Goal: Task Accomplishment & Management: Use online tool/utility

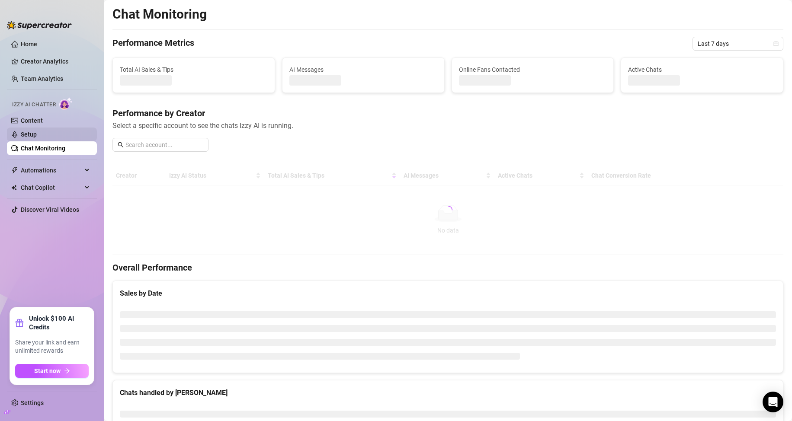
click at [37, 133] on link "Setup" at bounding box center [29, 134] width 16 height 7
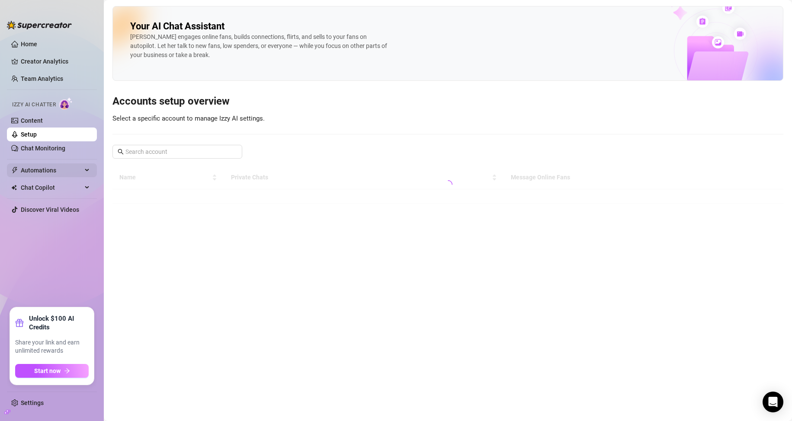
click at [51, 167] on span "Automations" at bounding box center [51, 170] width 61 height 14
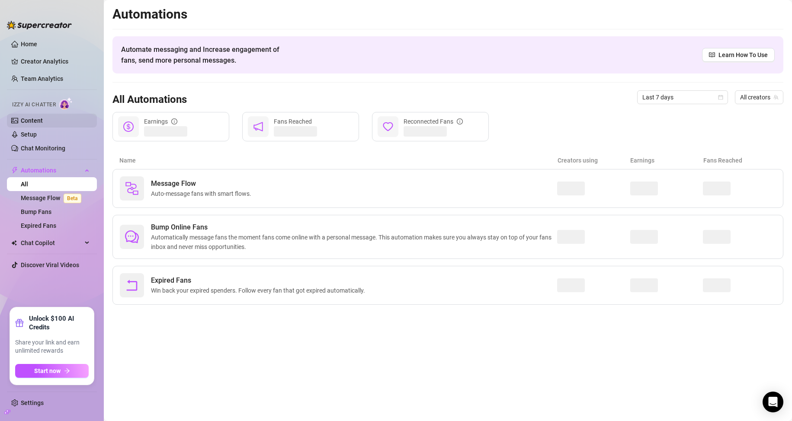
click at [42, 120] on link "Content" at bounding box center [32, 120] width 22 height 7
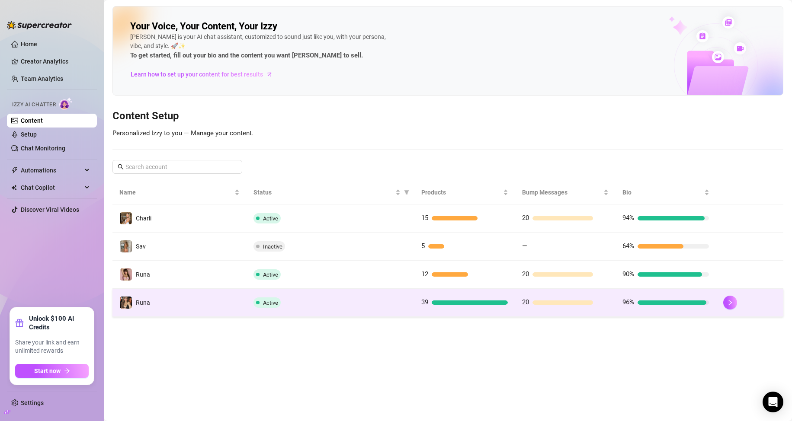
click at [177, 300] on td "Runa" at bounding box center [179, 303] width 134 height 28
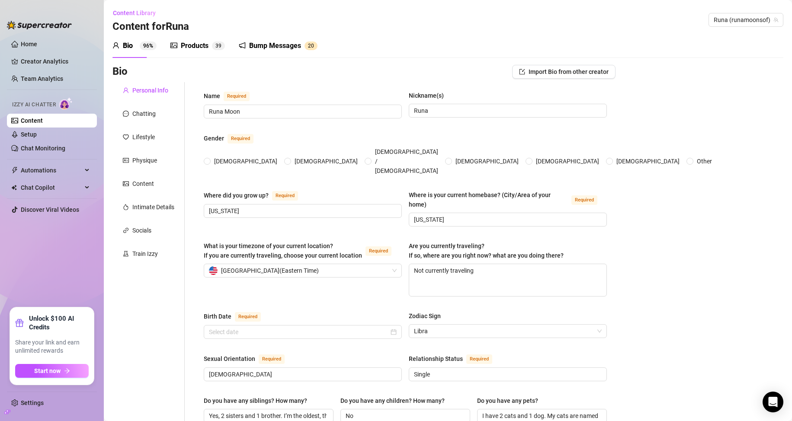
radio input "true"
type input "October 18th, 2003"
click at [284, 41] on div "Bump Messages" at bounding box center [275, 46] width 52 height 10
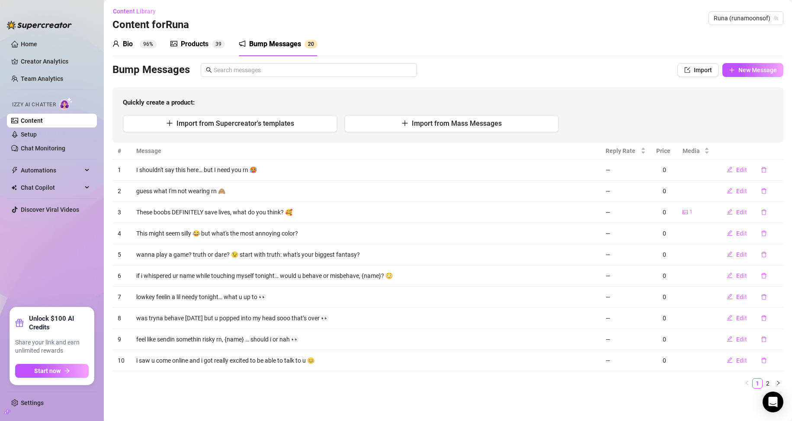
scroll to position [2, 0]
click at [763, 386] on link "2" at bounding box center [768, 383] width 10 height 10
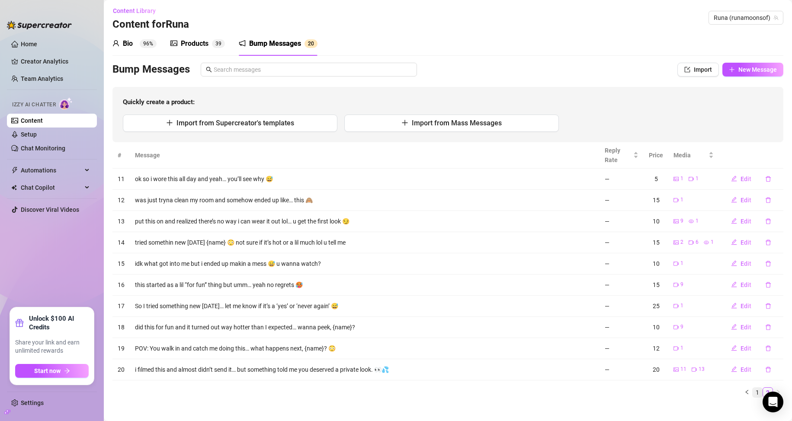
click at [752, 392] on link "1" at bounding box center [757, 393] width 10 height 10
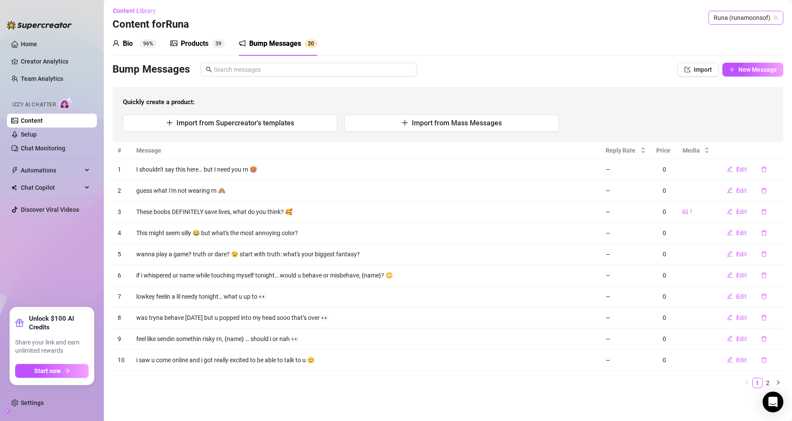
click at [714, 16] on span "Runa (runamoonsof)" at bounding box center [746, 17] width 64 height 13
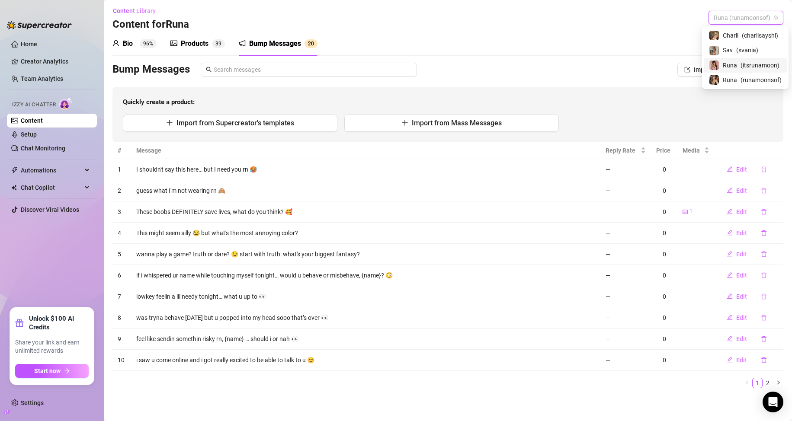
click at [740, 68] on span "( itsrunamoon )" at bounding box center [759, 66] width 39 height 10
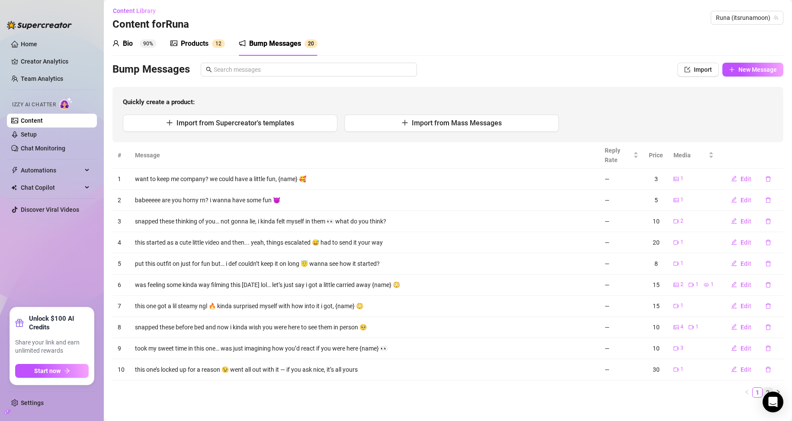
click at [763, 390] on link "2" at bounding box center [768, 393] width 10 height 10
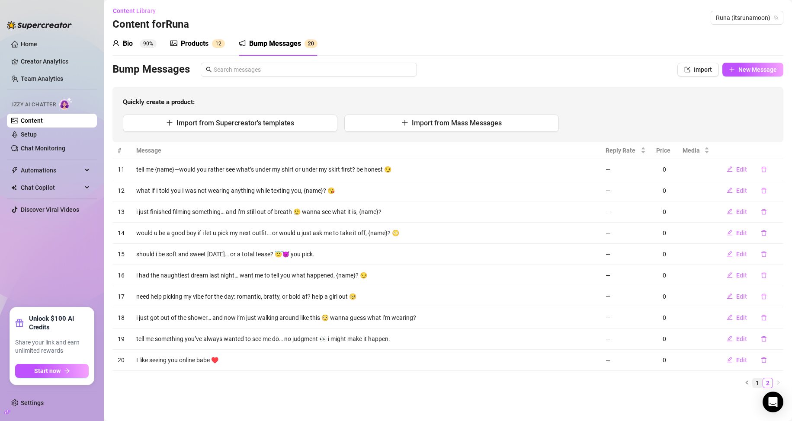
click at [752, 380] on link "1" at bounding box center [757, 383] width 10 height 10
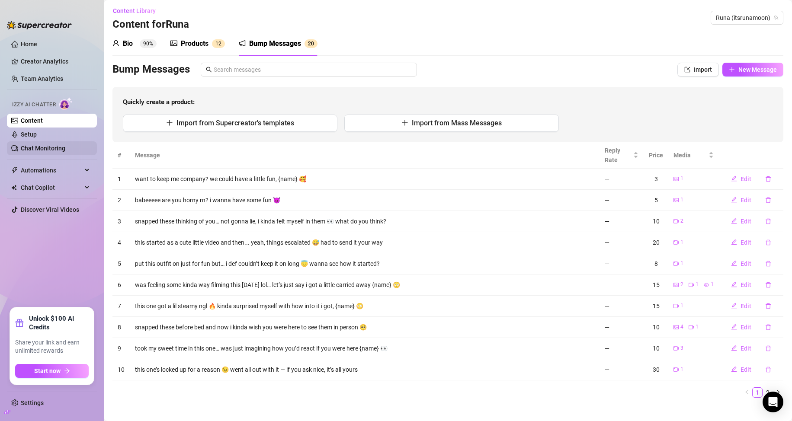
click at [52, 145] on link "Chat Monitoring" at bounding box center [43, 148] width 45 height 7
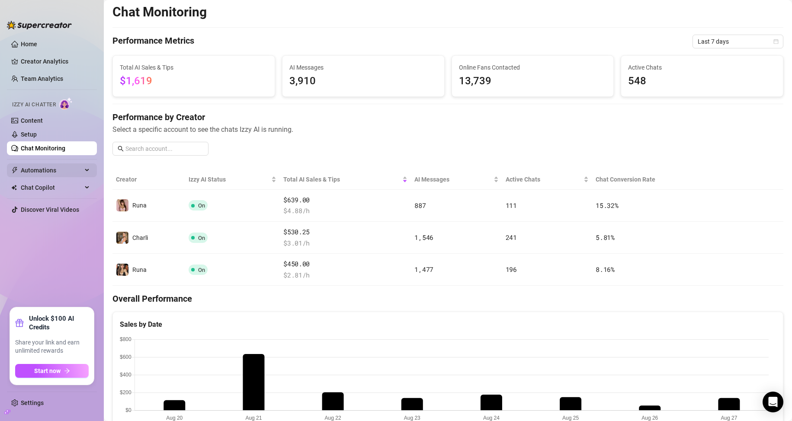
click at [55, 170] on span "Automations" at bounding box center [51, 170] width 61 height 14
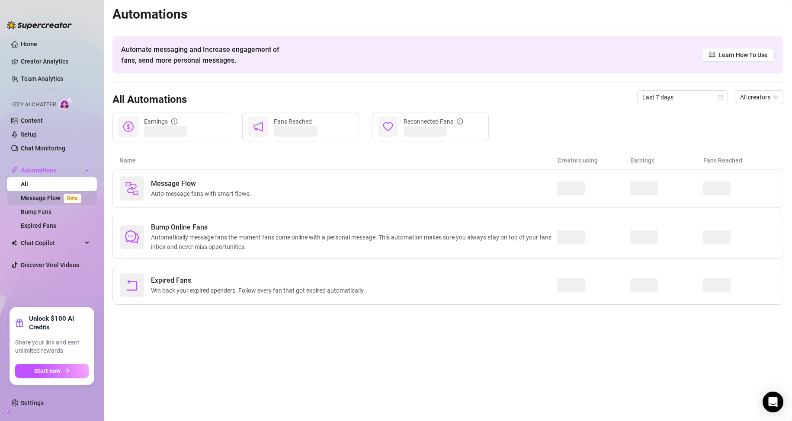
click at [58, 201] on link "Message Flow Beta" at bounding box center [53, 198] width 64 height 7
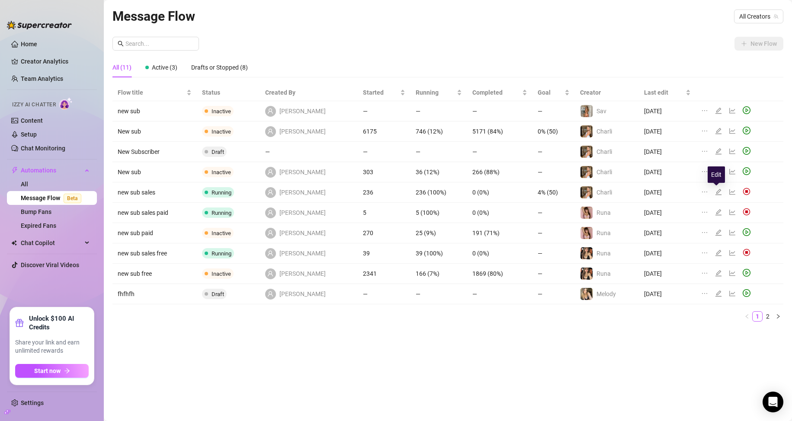
click at [715, 192] on icon "edit" at bounding box center [718, 192] width 7 height 7
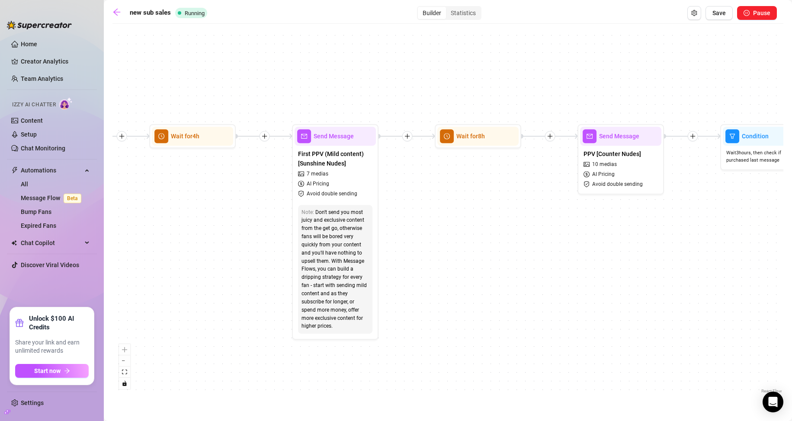
drag, startPoint x: 333, startPoint y: 234, endPoint x: 544, endPoint y: 243, distance: 211.7
click at [544, 243] on div "If True If True If True If False If True If False If False If False Wait for 8h…" at bounding box center [447, 212] width 671 height 368
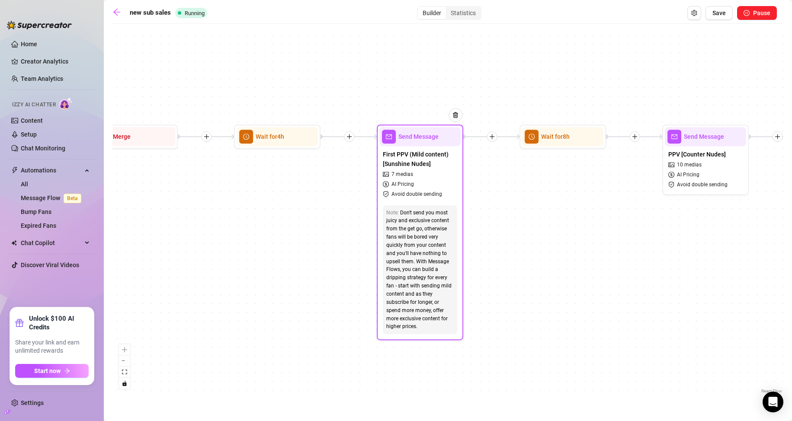
click at [429, 224] on div "Don't send you most juicy and exclusive content from the get go, otherwise fans…" at bounding box center [419, 270] width 67 height 122
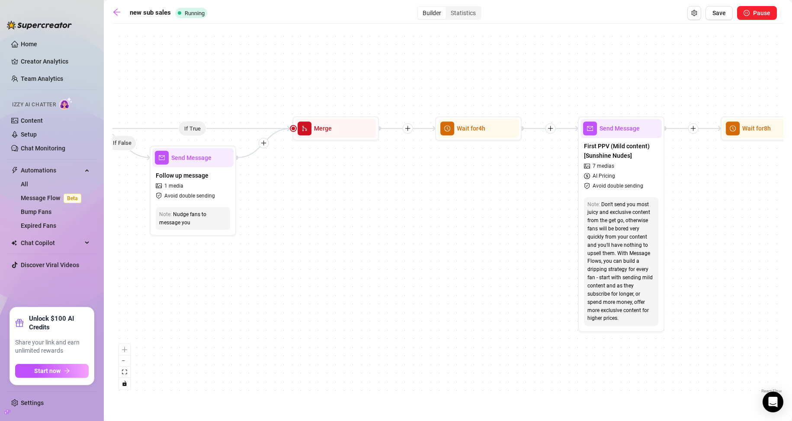
drag, startPoint x: 282, startPoint y: 239, endPoint x: 483, endPoint y: 231, distance: 201.7
click at [483, 231] on div "If True If True If True If False If True If False If False If False Wait for 8h…" at bounding box center [447, 212] width 671 height 368
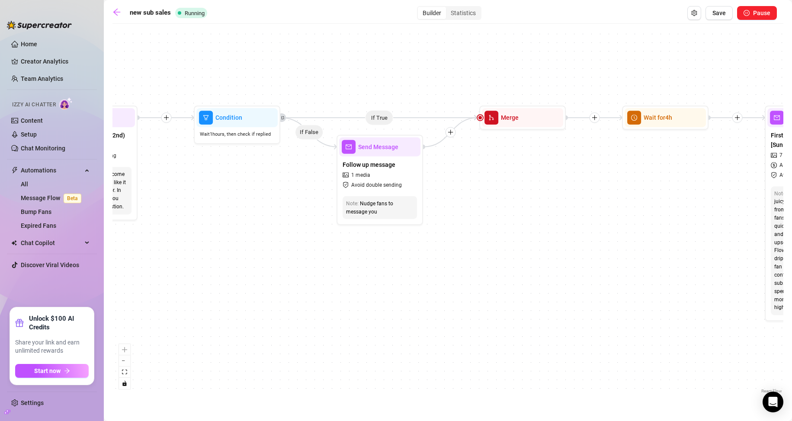
drag, startPoint x: 346, startPoint y: 250, endPoint x: 523, endPoint y: 240, distance: 177.6
click at [523, 240] on div "If True If True If True If False If True If False If False If False Wait for 8h…" at bounding box center [447, 212] width 671 height 368
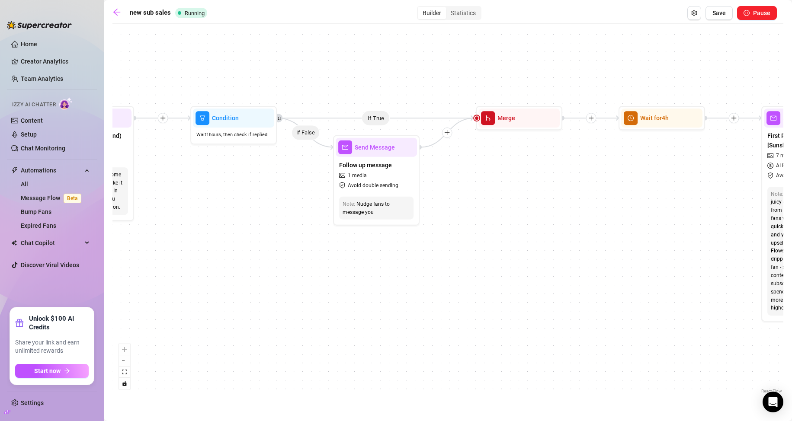
drag, startPoint x: 557, startPoint y: 284, endPoint x: 266, endPoint y: 276, distance: 291.6
click at [270, 278] on div "If True If True If True If False If True If False If False If False Wait for 8h…" at bounding box center [447, 212] width 671 height 368
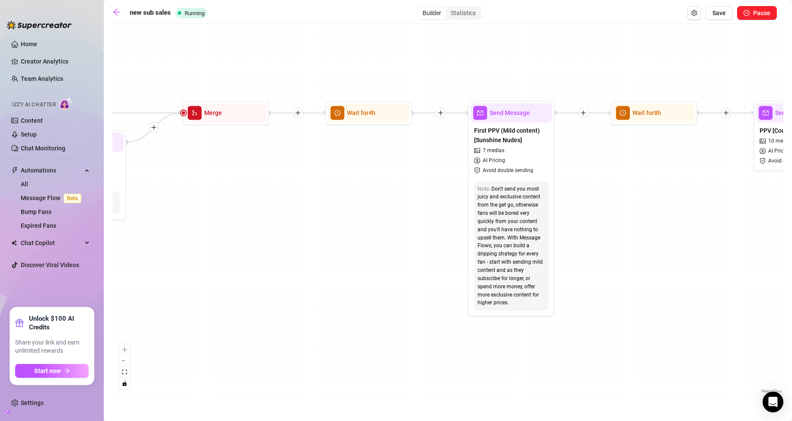
drag, startPoint x: 623, startPoint y: 284, endPoint x: 255, endPoint y: 279, distance: 368.0
click at [256, 279] on div "If True If True If True If False If True If False If False If False Wait for 8h…" at bounding box center [447, 212] width 671 height 368
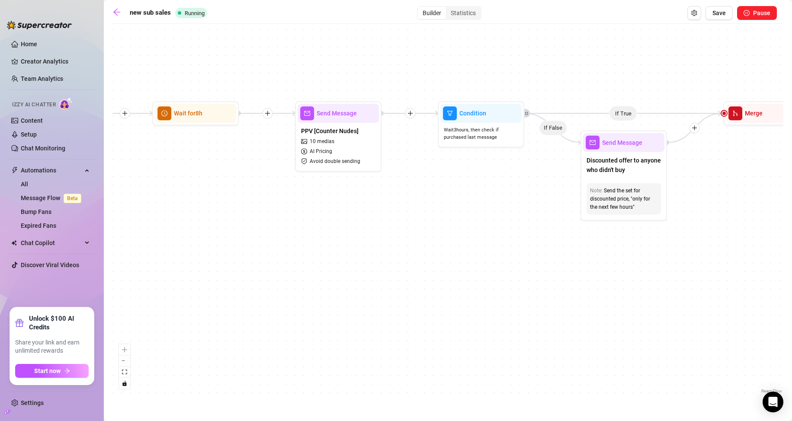
drag, startPoint x: 403, startPoint y: 288, endPoint x: 317, endPoint y: 286, distance: 86.1
click at [317, 286] on div "If True If True If True If False If True If False If False If False Wait for 8h…" at bounding box center [447, 212] width 671 height 368
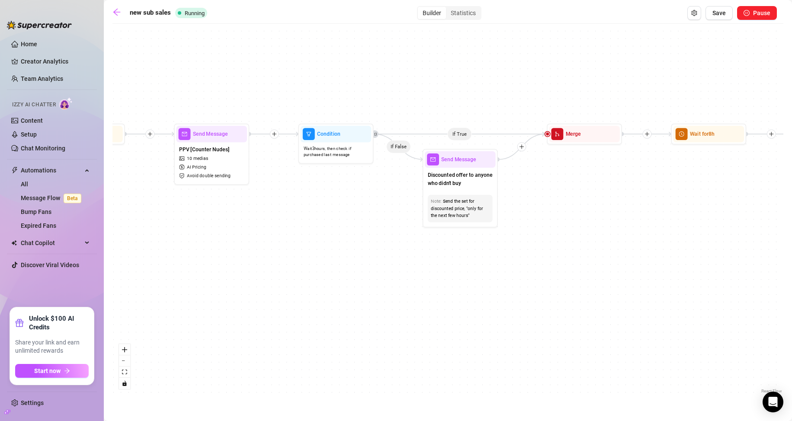
drag, startPoint x: 335, startPoint y: 288, endPoint x: 89, endPoint y: 276, distance: 246.8
click at [137, 278] on div "If True If True If True If False If True If False If False If False Wait for 8h…" at bounding box center [447, 212] width 671 height 368
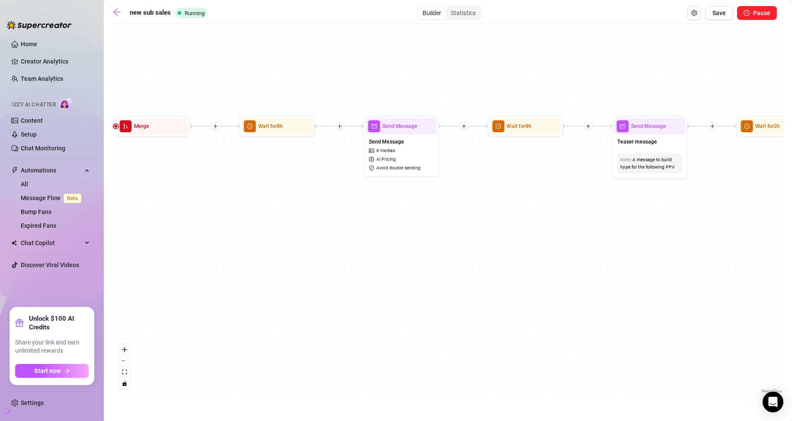
drag, startPoint x: 533, startPoint y: 275, endPoint x: 137, endPoint y: 269, distance: 396.6
click at [137, 269] on div "If True If True If True If False If True If False If False If False Wait for 8h…" at bounding box center [447, 212] width 671 height 368
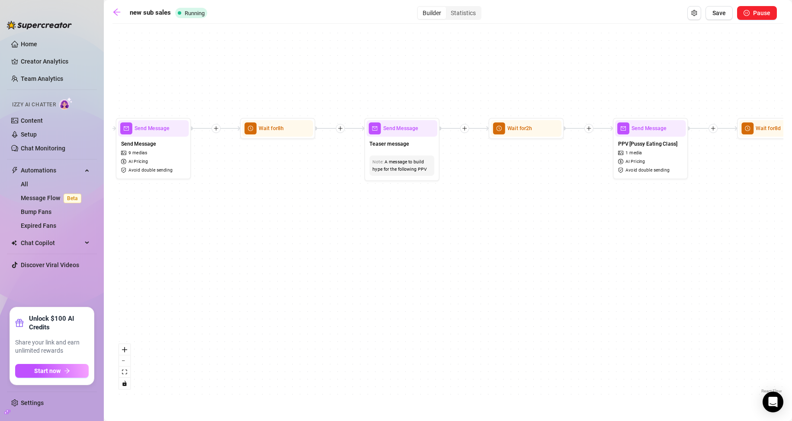
drag, startPoint x: 449, startPoint y: 273, endPoint x: 110, endPoint y: 275, distance: 339.0
click at [113, 279] on div "If True If True If True If False If True If False If False If False Wait for 8h…" at bounding box center [447, 212] width 671 height 368
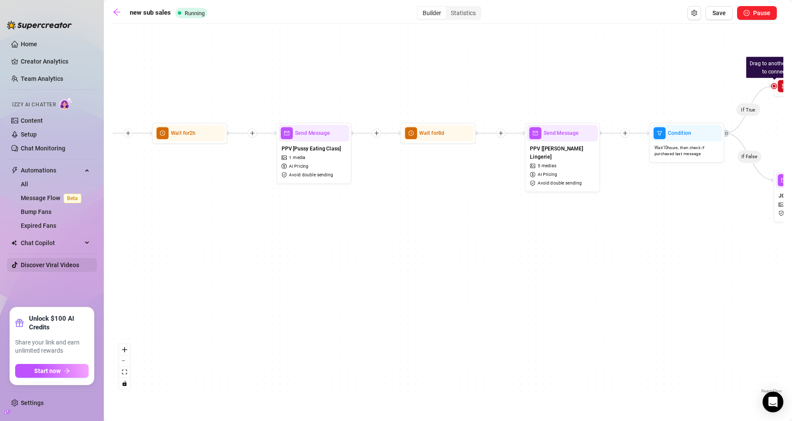
drag, startPoint x: 545, startPoint y: 275, endPoint x: 95, endPoint y: 267, distance: 450.7
click at [95, 267] on div "Home Creator Analytics Team Analytics Izzy AI Chatter Content Setup Chat Monito…" at bounding box center [396, 210] width 792 height 421
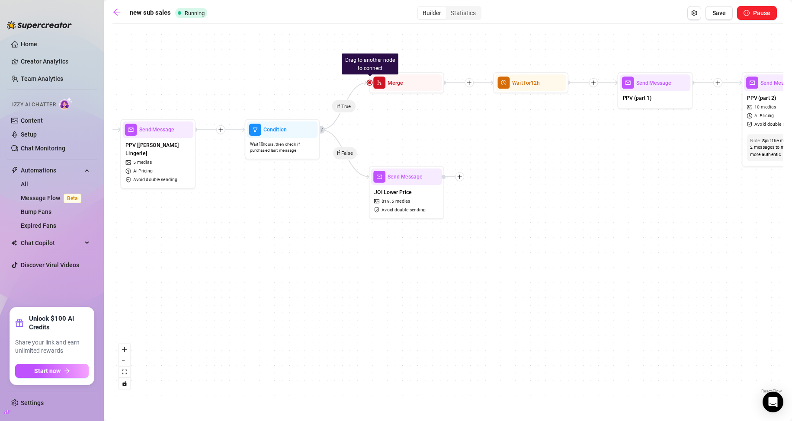
drag, startPoint x: 326, startPoint y: 269, endPoint x: 328, endPoint y: 274, distance: 5.5
click at [328, 274] on div "If True If True If True If False If True If False If False If False Wait for 8h…" at bounding box center [447, 212] width 671 height 368
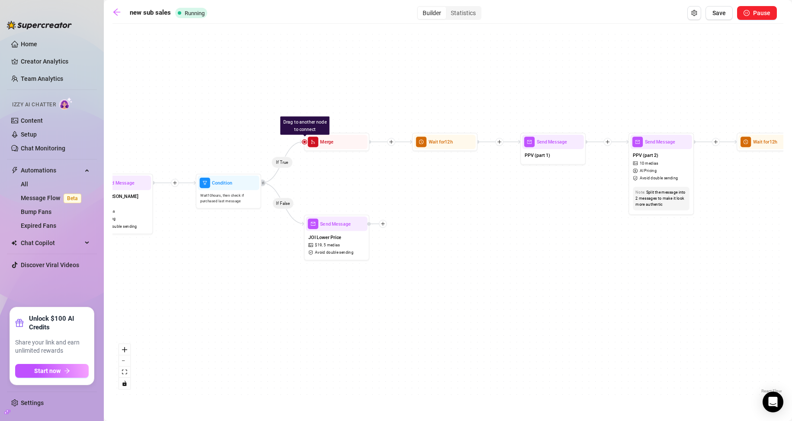
drag, startPoint x: 322, startPoint y: 294, endPoint x: 280, endPoint y: 317, distance: 48.2
click at [280, 317] on div "If True If True If True If False If True If False If False If False Wait for 8h…" at bounding box center [447, 212] width 671 height 368
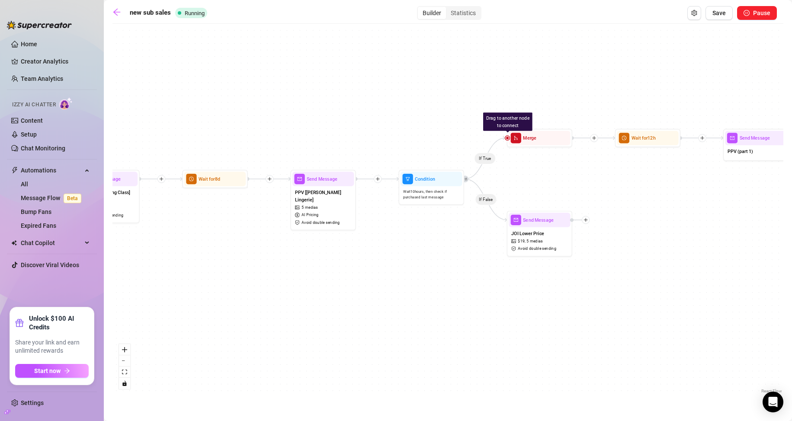
drag, startPoint x: 280, startPoint y: 317, endPoint x: 617, endPoint y: 301, distance: 337.7
click at [617, 301] on div "If True If True If True If False If True If False If False If False Wait for 8h…" at bounding box center [447, 212] width 671 height 368
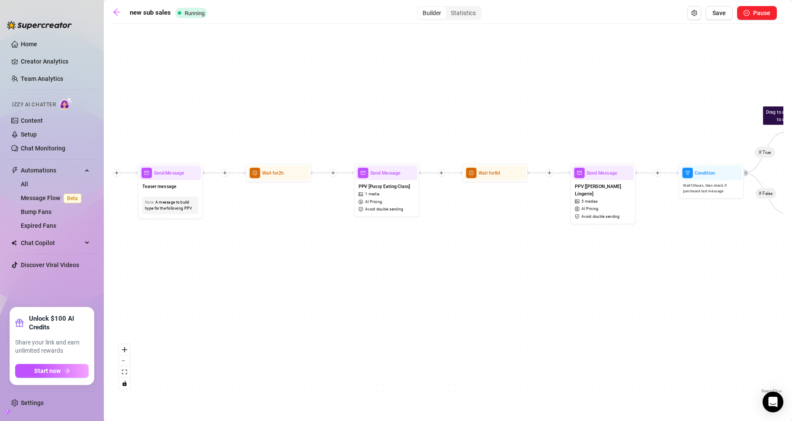
drag, startPoint x: 403, startPoint y: 280, endPoint x: 548, endPoint y: 286, distance: 145.4
click at [548, 286] on div "If True If True If True If False If True If False If False If False Wait for 8h…" at bounding box center [447, 212] width 671 height 368
click at [502, 175] on div at bounding box center [512, 161] width 29 height 33
click at [504, 176] on div at bounding box center [512, 161] width 29 height 33
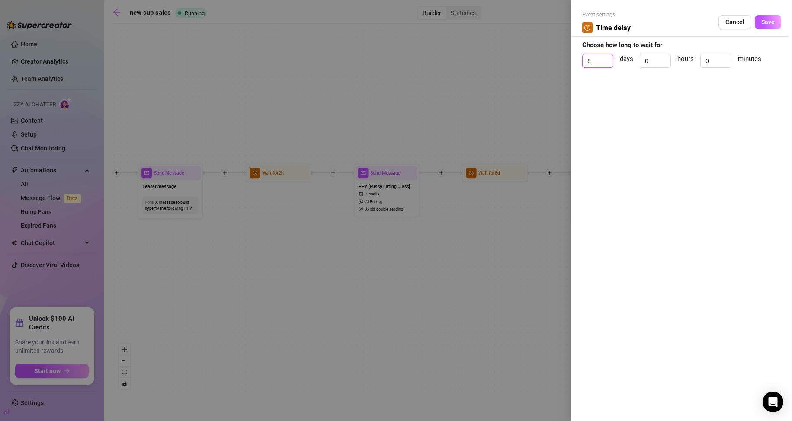
drag, startPoint x: 598, startPoint y: 62, endPoint x: 579, endPoint y: 62, distance: 19.0
click at [579, 62] on div "Event settings Time delay Cancel Save Choose how long to wait for 8 days 0 hour…" at bounding box center [681, 210] width 221 height 421
type input "0"
drag, startPoint x: 646, startPoint y: 61, endPoint x: 623, endPoint y: 64, distance: 22.8
click at [625, 64] on div "0 days 0 hours 0 minutes" at bounding box center [681, 65] width 199 height 22
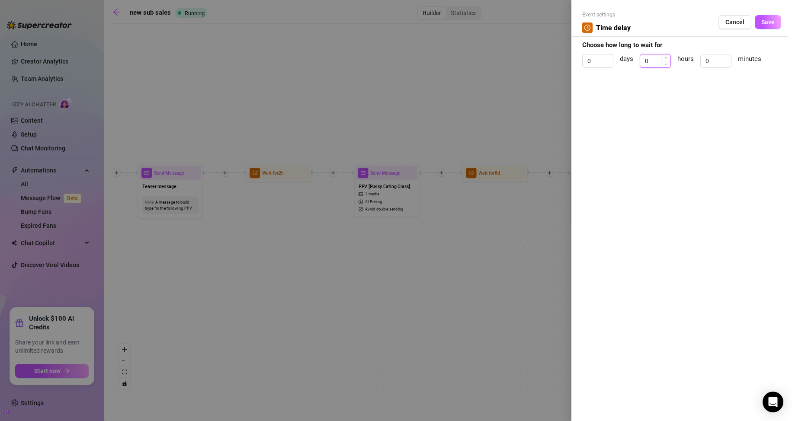
click at [650, 60] on input "0" at bounding box center [655, 60] width 30 height 13
type input "8"
click at [761, 20] on span "Save" at bounding box center [767, 22] width 13 height 7
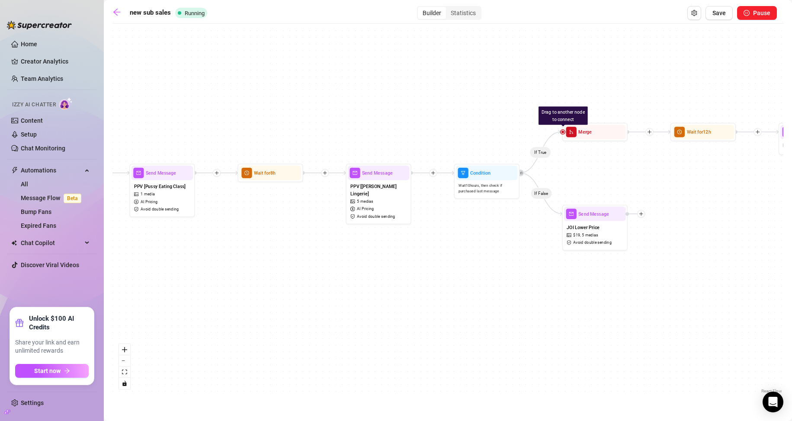
drag, startPoint x: 556, startPoint y: 272, endPoint x: 339, endPoint y: 272, distance: 217.1
click at [338, 272] on div "If True If True If True If False If True If False If False If False Wait for 8h…" at bounding box center [447, 212] width 671 height 368
drag, startPoint x: 596, startPoint y: 310, endPoint x: 467, endPoint y: 312, distance: 129.3
click at [467, 312] on div "If True If True If True If False If True If False If False If False Wait for 8h…" at bounding box center [447, 212] width 671 height 368
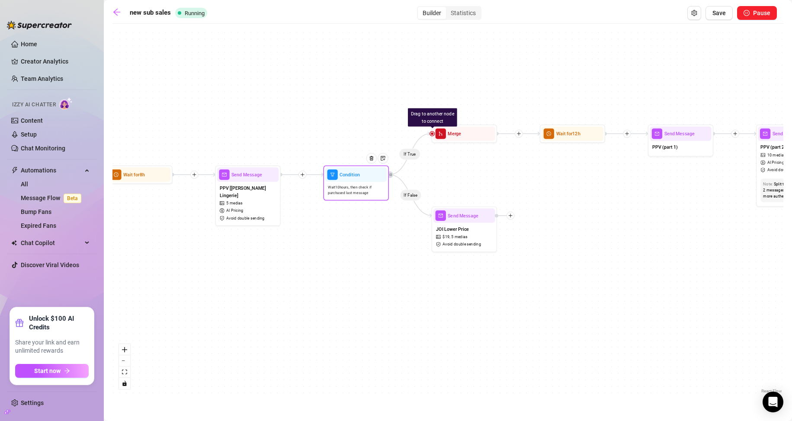
click at [360, 195] on span "Wait 10 hours, then check if purchased last message" at bounding box center [356, 190] width 56 height 11
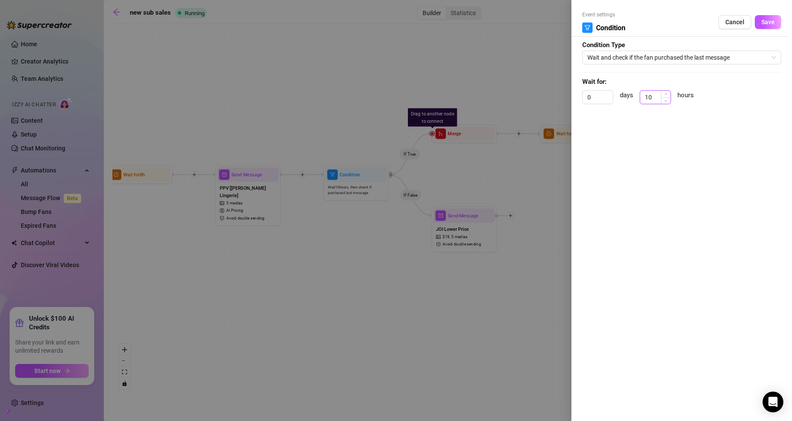
drag, startPoint x: 653, startPoint y: 94, endPoint x: 647, endPoint y: 96, distance: 5.9
click at [647, 96] on input "10" at bounding box center [655, 97] width 30 height 13
click at [656, 93] on input "10" at bounding box center [655, 97] width 30 height 13
drag, startPoint x: 656, startPoint y: 93, endPoint x: 646, endPoint y: 96, distance: 11.2
click at [646, 96] on input "10" at bounding box center [655, 97] width 30 height 13
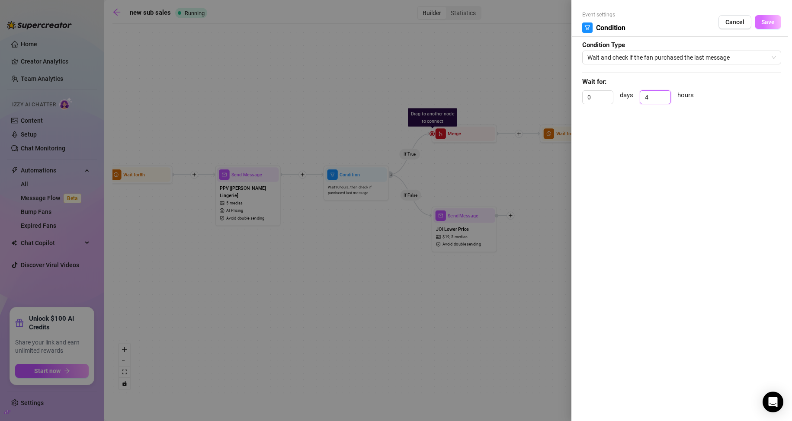
type input "4"
click at [758, 20] on button "Save" at bounding box center [768, 22] width 26 height 14
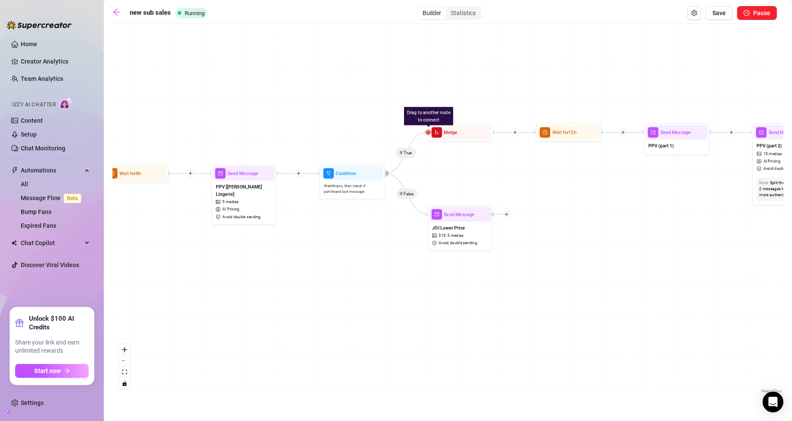
drag, startPoint x: 602, startPoint y: 239, endPoint x: 550, endPoint y: 218, distance: 55.7
click at [550, 218] on div "If True If True If True If False If True If False If False If False Wait for 8h…" at bounding box center [447, 212] width 671 height 368
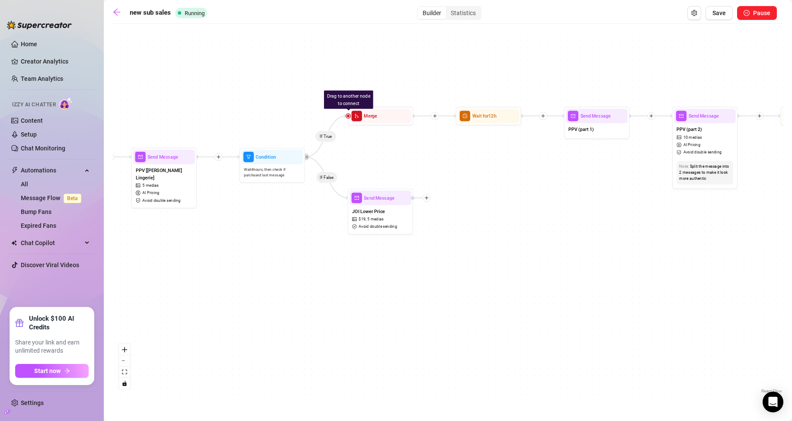
drag, startPoint x: 592, startPoint y: 196, endPoint x: 412, endPoint y: 182, distance: 180.8
click at [412, 182] on div "If True If True If True If False If True If False If False If False Wait for 8h…" at bounding box center [447, 212] width 671 height 368
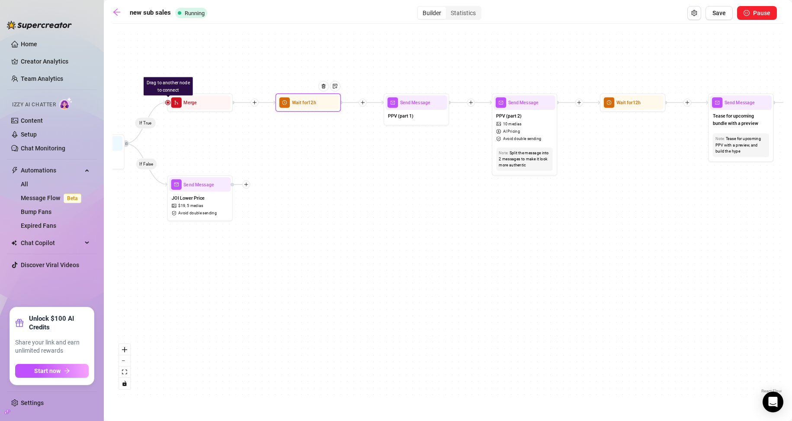
click at [318, 107] on div at bounding box center [326, 90] width 29 height 33
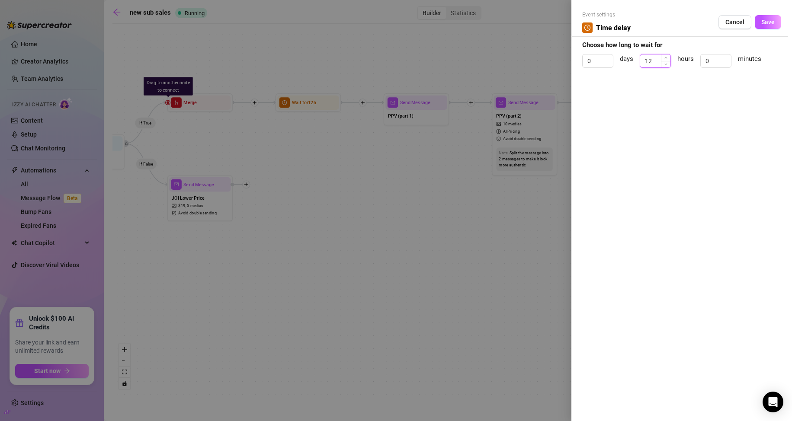
drag, startPoint x: 652, startPoint y: 60, endPoint x: 643, endPoint y: 61, distance: 9.2
click at [643, 61] on input "12" at bounding box center [655, 60] width 30 height 13
type input "8"
click at [770, 25] on span "Save" at bounding box center [767, 22] width 13 height 7
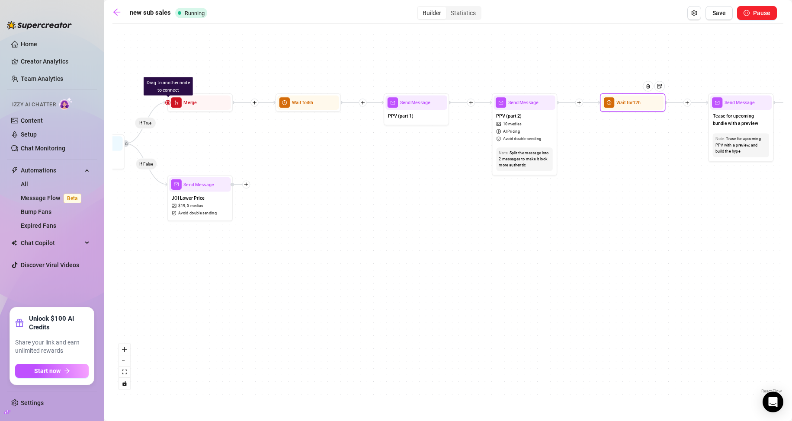
click at [626, 100] on span "Wait for 12h" at bounding box center [628, 102] width 24 height 7
click at [637, 111] on div "Wait for 12h" at bounding box center [633, 102] width 66 height 18
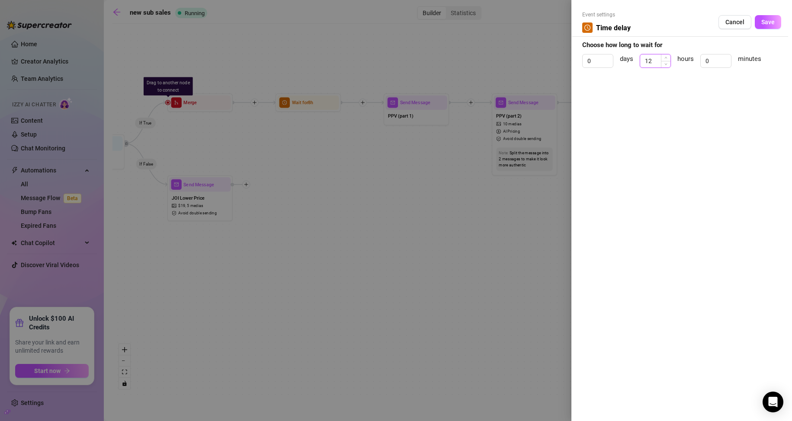
drag, startPoint x: 654, startPoint y: 60, endPoint x: 640, endPoint y: 62, distance: 14.8
click at [640, 62] on div "12" at bounding box center [655, 61] width 31 height 14
type input "8"
click at [769, 22] on span "Save" at bounding box center [767, 22] width 13 height 7
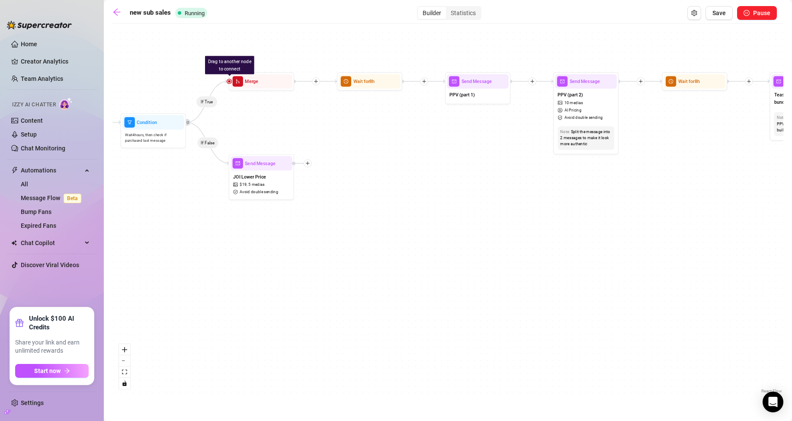
drag, startPoint x: 545, startPoint y: 220, endPoint x: 663, endPoint y: 198, distance: 120.5
click at [663, 198] on div "If True If True If True If False If True If False If False If False Wait for 8h…" at bounding box center [447, 212] width 671 height 368
drag, startPoint x: 470, startPoint y: 101, endPoint x: 477, endPoint y: 102, distance: 7.0
click at [477, 102] on div "PPV (part 1)" at bounding box center [484, 97] width 61 height 14
click at [478, 92] on span "PPV (part 1)" at bounding box center [468, 95] width 25 height 7
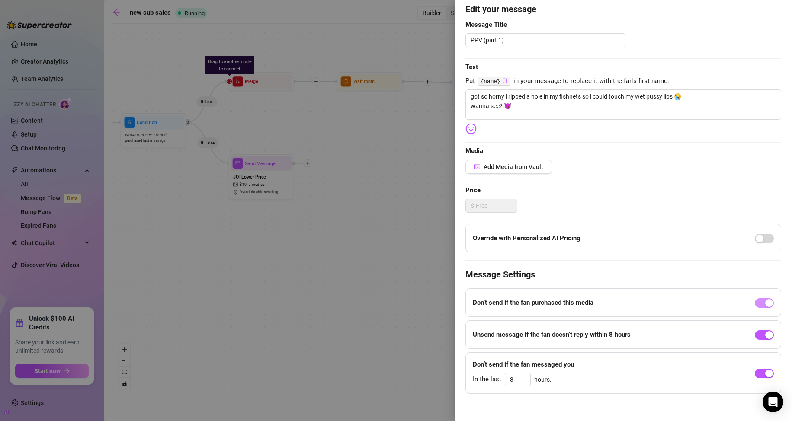
scroll to position [80, 0]
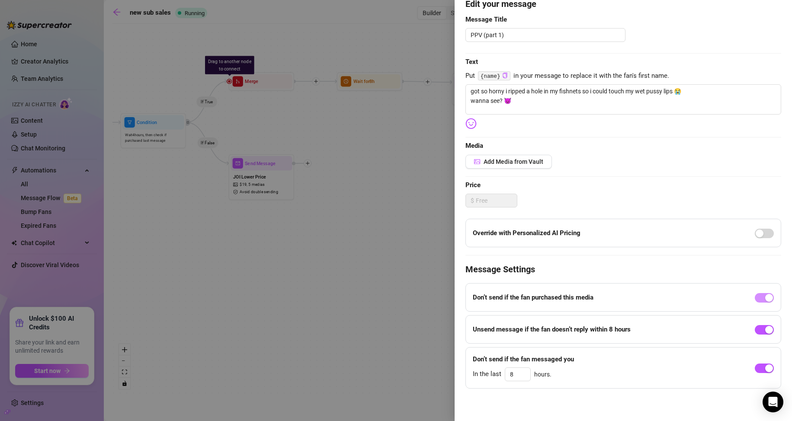
click at [293, 211] on div at bounding box center [396, 210] width 792 height 421
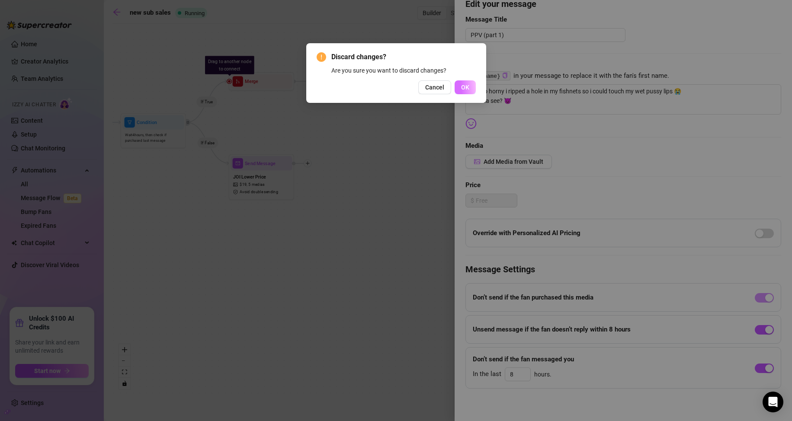
click at [461, 81] on button "OK" at bounding box center [464, 87] width 21 height 14
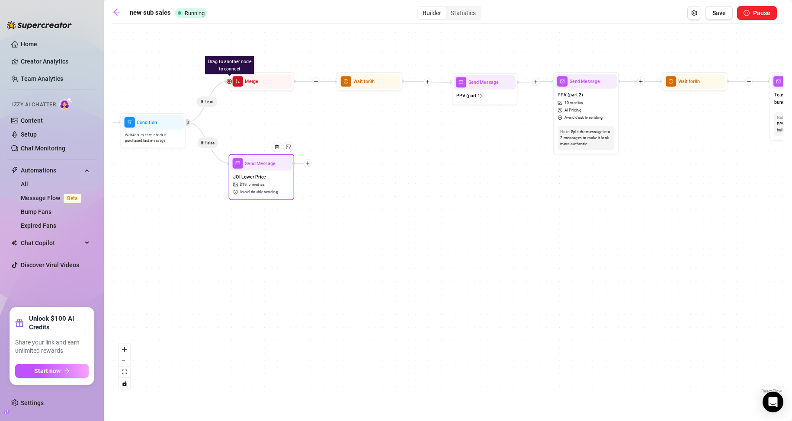
click at [308, 163] on icon "plus" at bounding box center [307, 163] width 5 height 5
click at [332, 174] on div "Condition" at bounding box center [340, 175] width 48 height 11
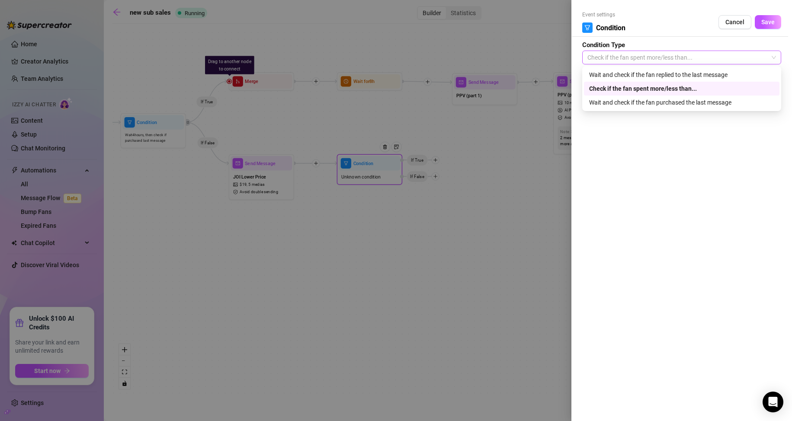
click at [713, 58] on span "Check if the fan spent more/less than..." at bounding box center [681, 57] width 189 height 13
click at [654, 99] on div "Wait and check if the fan purchased the last message" at bounding box center [681, 103] width 185 height 10
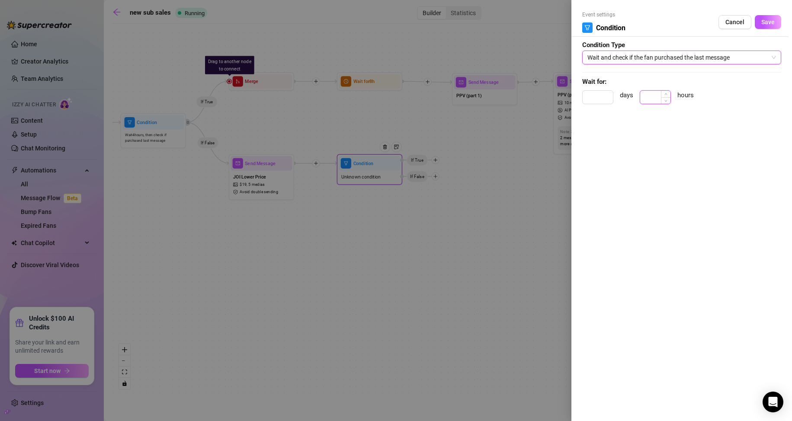
click at [649, 96] on input at bounding box center [655, 97] width 30 height 13
type input "2"
click at [762, 19] on span "Save" at bounding box center [767, 22] width 13 height 7
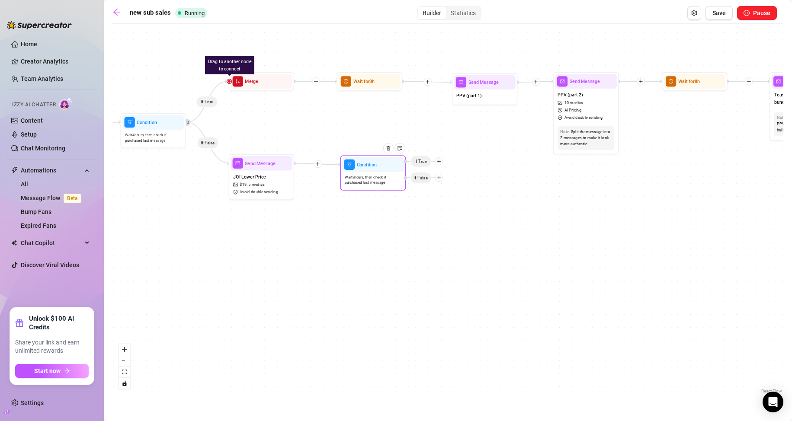
click at [387, 183] on span "Wait 2 hours, then check if purchased last message" at bounding box center [373, 180] width 56 height 11
click at [439, 163] on icon "plus" at bounding box center [438, 161] width 5 height 5
click at [446, 141] on div "If True If True If True If False If True If False If False If False Condition W…" at bounding box center [447, 212] width 671 height 368
click at [389, 151] on div at bounding box center [388, 148] width 10 height 10
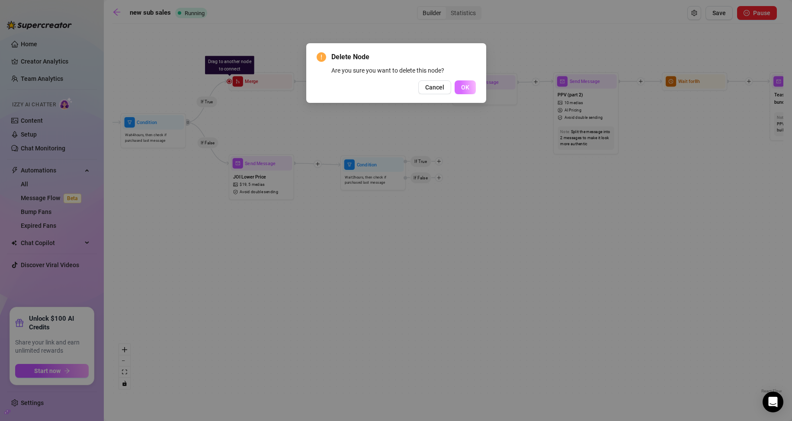
click at [458, 91] on button "OK" at bounding box center [464, 87] width 21 height 14
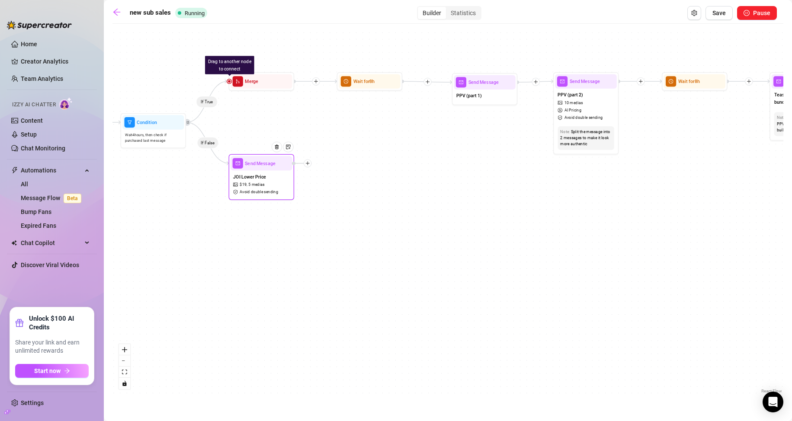
click at [307, 165] on icon "plus" at bounding box center [307, 163] width 5 height 5
click at [323, 163] on icon "clock-circle" at bounding box center [320, 164] width 5 height 5
click at [339, 163] on div "Time Delay" at bounding box center [340, 163] width 48 height 11
click at [341, 163] on div "Time Delay" at bounding box center [340, 163] width 48 height 11
click at [345, 162] on div "Time Delay" at bounding box center [340, 163] width 48 height 11
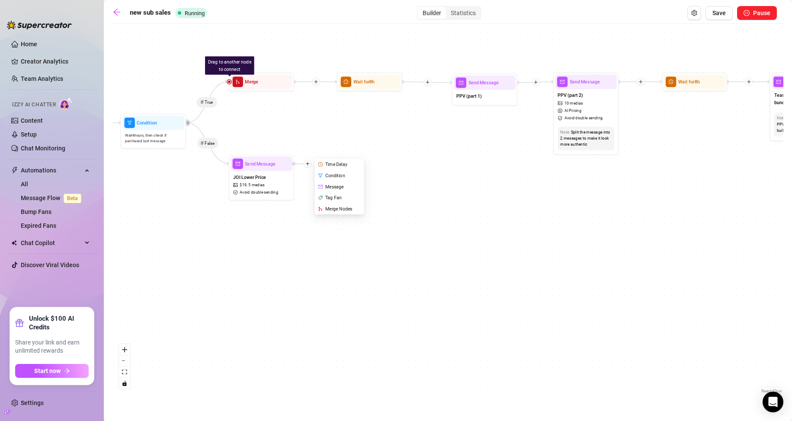
click at [407, 167] on div "If True If True If True If False If True If False If False If False Wait for 8h…" at bounding box center [447, 212] width 671 height 368
click at [339, 162] on div "Time Delay" at bounding box center [340, 164] width 48 height 11
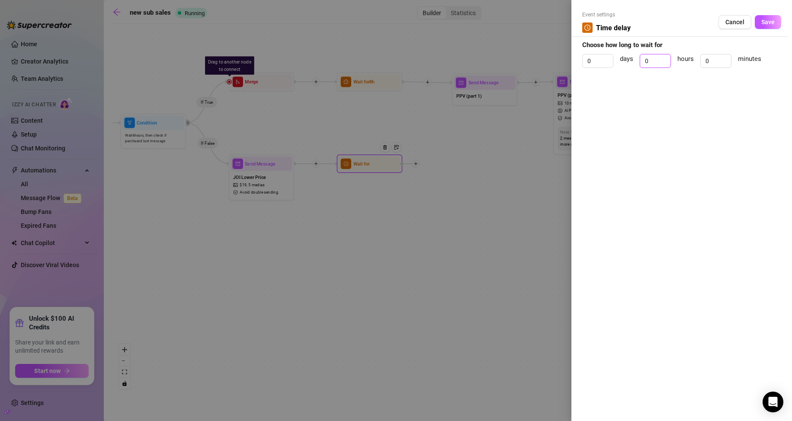
drag, startPoint x: 653, startPoint y: 63, endPoint x: 633, endPoint y: 62, distance: 19.9
click at [633, 62] on div "0 days 0 hours 0 minutes" at bounding box center [681, 65] width 199 height 22
type input "2"
click at [770, 21] on span "Save" at bounding box center [767, 22] width 13 height 7
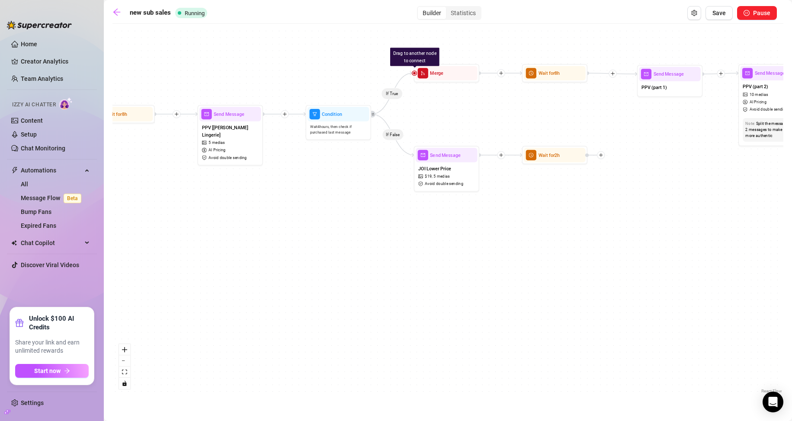
drag, startPoint x: 331, startPoint y: 257, endPoint x: 517, endPoint y: 248, distance: 186.6
click at [517, 248] on div "If True If True If True If False If True If False If False If False Wait for 2h…" at bounding box center [447, 212] width 671 height 368
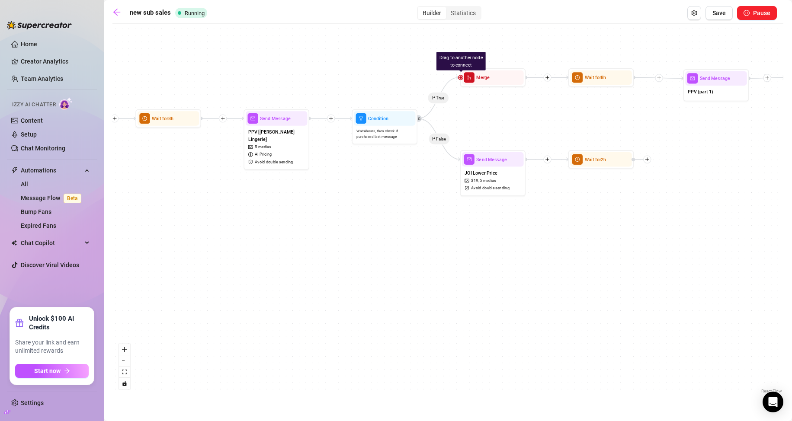
drag, startPoint x: 342, startPoint y: 253, endPoint x: 599, endPoint y: 252, distance: 256.9
click at [599, 252] on div "If True If True If True If False If True If False If False If False Wait for 2h…" at bounding box center [447, 212] width 671 height 368
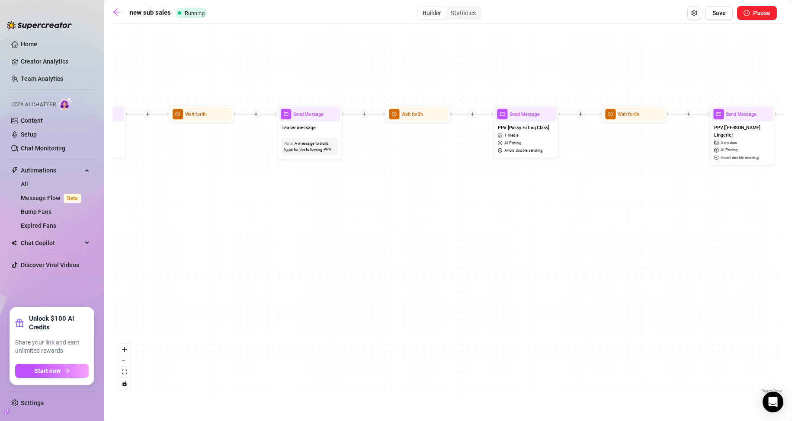
drag, startPoint x: 375, startPoint y: 246, endPoint x: 584, endPoint y: 243, distance: 208.9
click at [584, 243] on div "If True If True If True If False If True If False If False If False Wait for 2h…" at bounding box center [447, 212] width 671 height 368
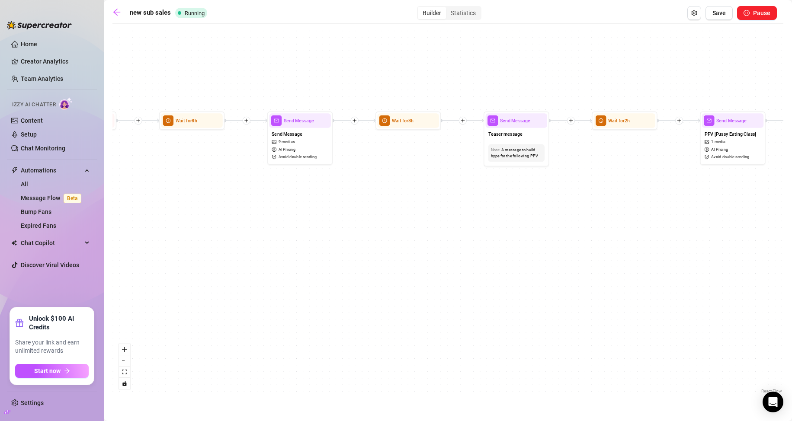
drag, startPoint x: 359, startPoint y: 221, endPoint x: 557, endPoint y: 230, distance: 197.8
click at [557, 230] on div "If True If True If True If False If True If False If False If False Wait for 2h…" at bounding box center [447, 212] width 671 height 368
click at [524, 153] on div "A message to build hype for the following PPV" at bounding box center [516, 153] width 51 height 13
click at [524, 143] on div "Note: A message to build hype for the following PPV" at bounding box center [516, 153] width 61 height 23
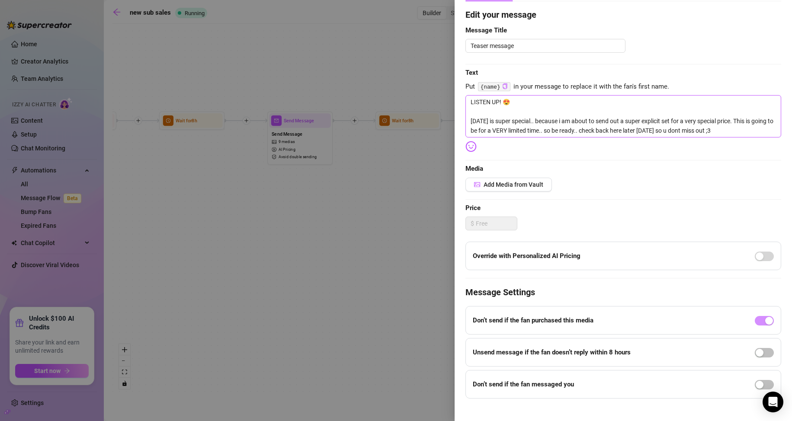
scroll to position [80, 0]
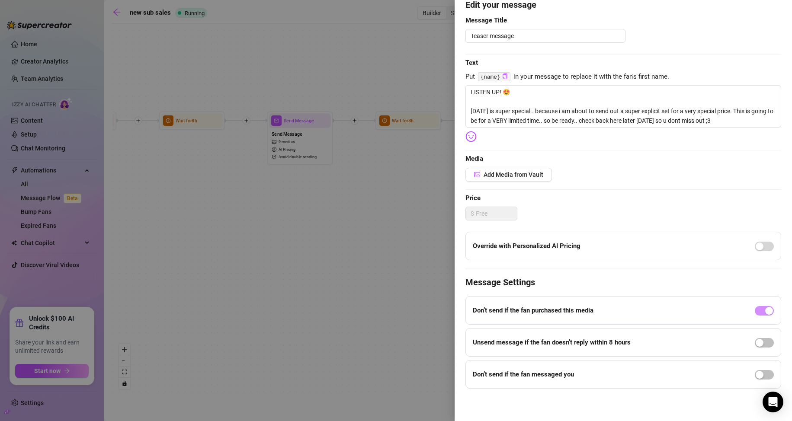
click at [402, 211] on div at bounding box center [396, 210] width 792 height 421
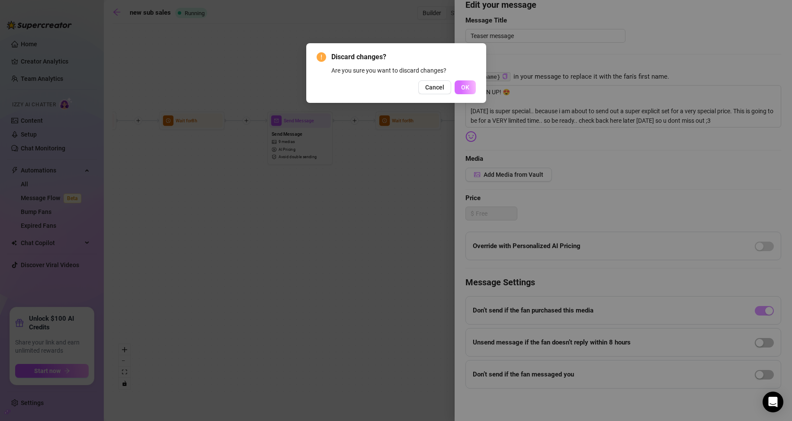
click at [463, 88] on span "OK" at bounding box center [465, 87] width 8 height 7
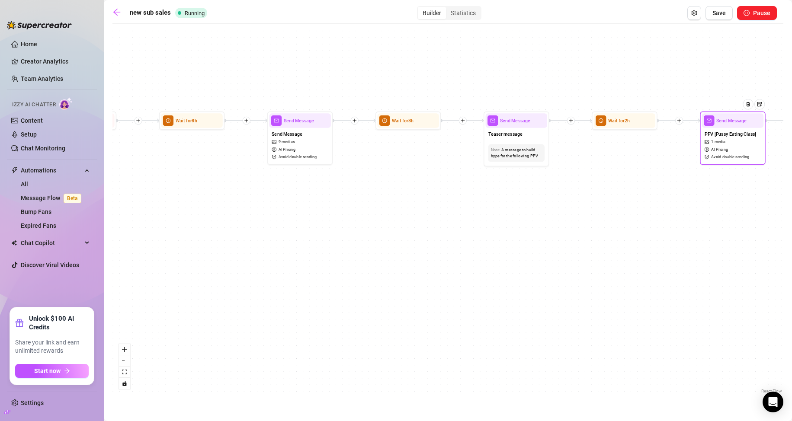
click at [717, 142] on span "1 media" at bounding box center [718, 142] width 14 height 6
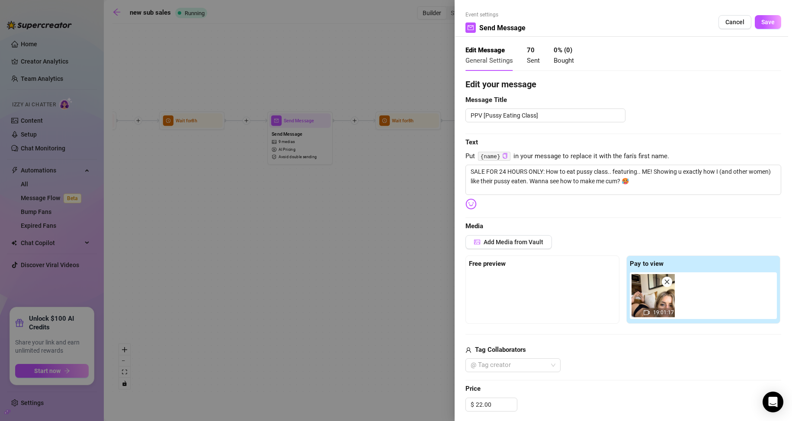
click at [360, 226] on div at bounding box center [396, 210] width 792 height 421
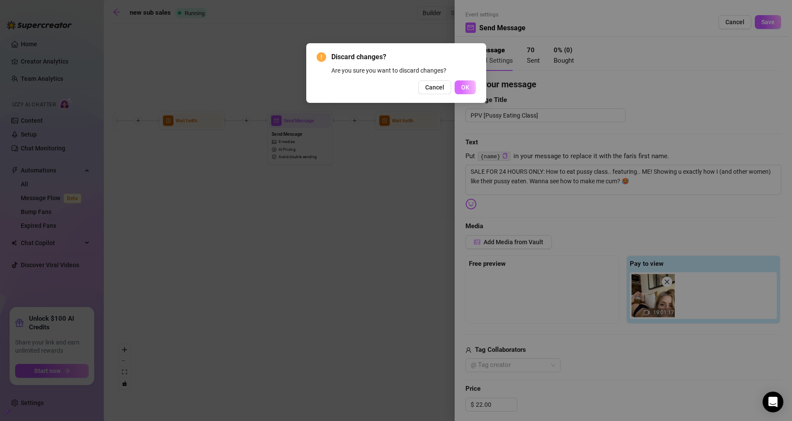
click at [464, 89] on span "OK" at bounding box center [465, 87] width 8 height 7
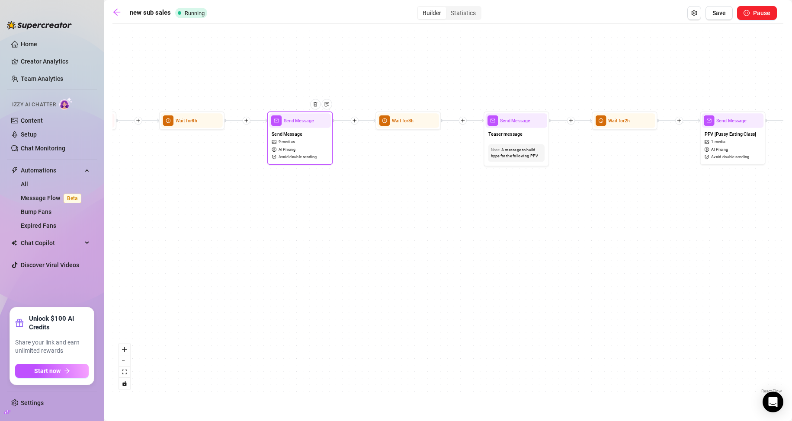
click at [306, 147] on div "Send Message 9 medias AI Pricing Avoid double sending" at bounding box center [299, 145] width 61 height 35
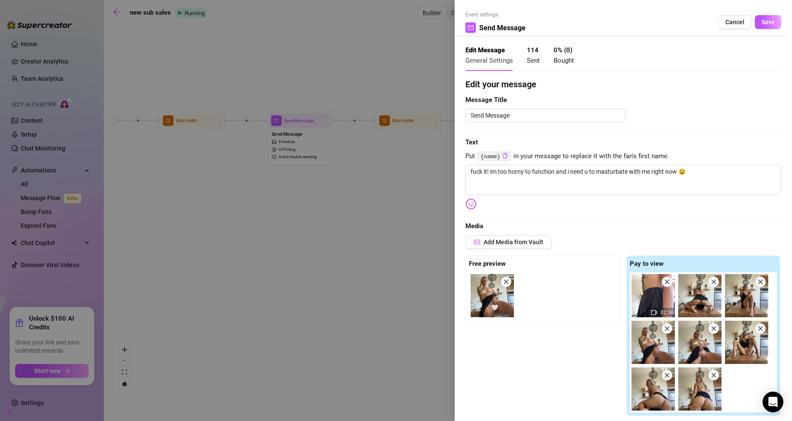
click at [345, 234] on div at bounding box center [396, 210] width 792 height 421
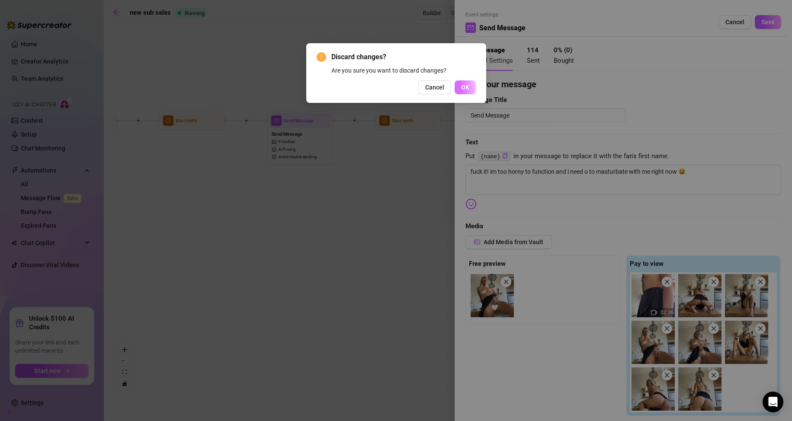
click at [469, 91] on button "OK" at bounding box center [464, 87] width 21 height 14
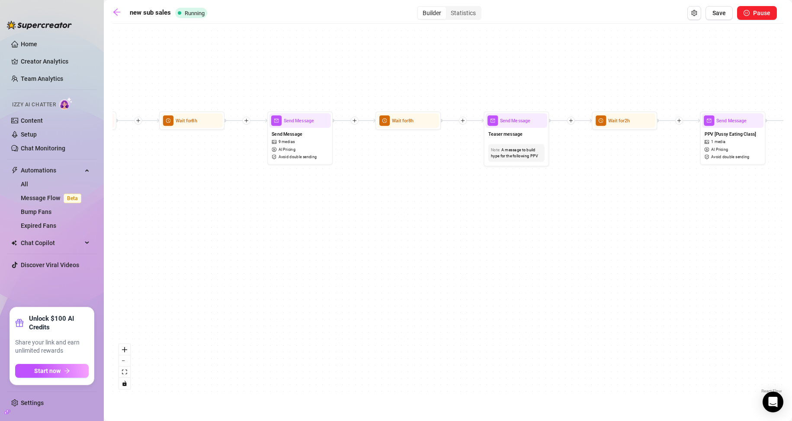
drag, startPoint x: 291, startPoint y: 243, endPoint x: 685, endPoint y: 229, distance: 394.2
click at [684, 229] on div "If True If True If True If False If True If False If False If False Wait for 2h…" at bounding box center [447, 212] width 671 height 368
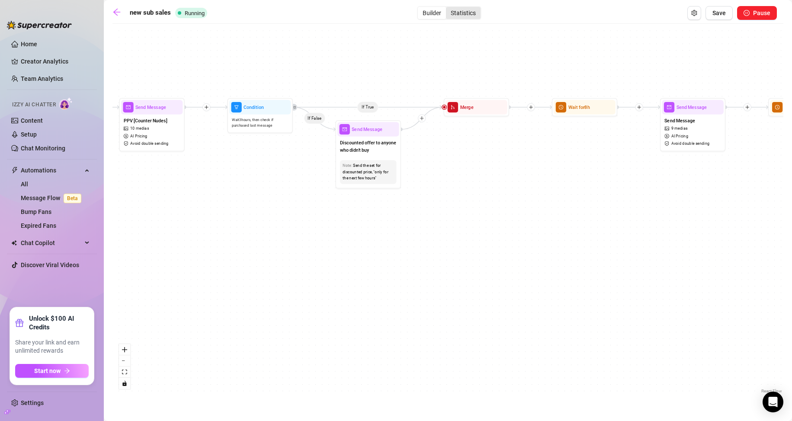
click at [459, 14] on div "Statistics" at bounding box center [463, 13] width 35 height 12
click at [448, 8] on input "Statistics" at bounding box center [448, 8] width 0 height 0
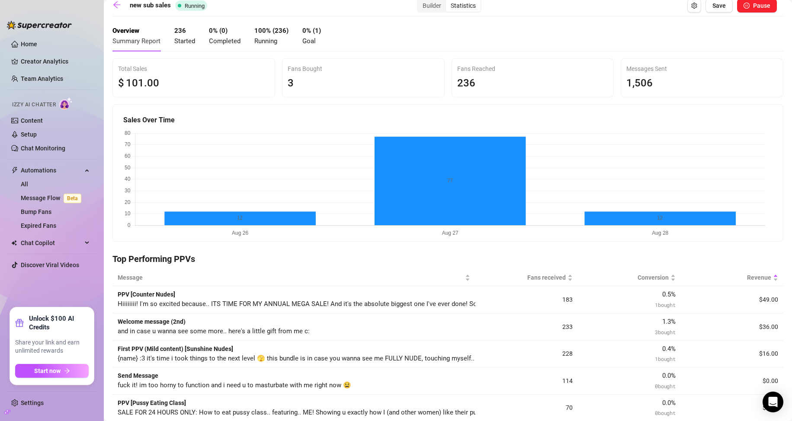
scroll to position [0, 0]
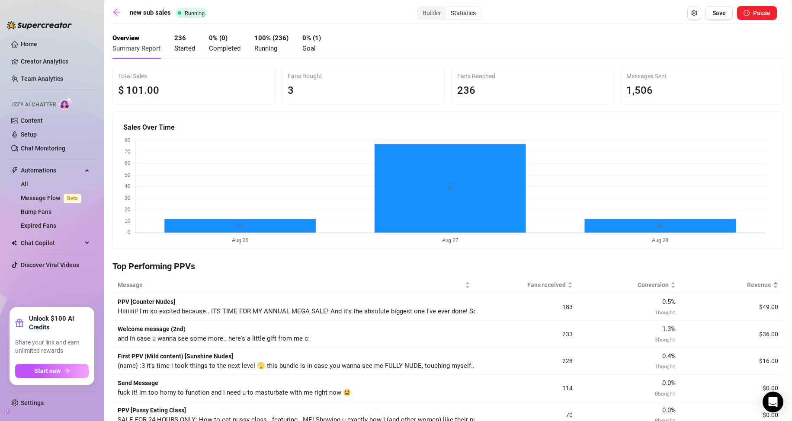
click at [672, 8] on div "Builder Statistics" at bounding box center [449, 13] width 468 height 14
click at [712, 15] on span "Save" at bounding box center [718, 13] width 13 height 7
